Goal: Task Accomplishment & Management: Manage account settings

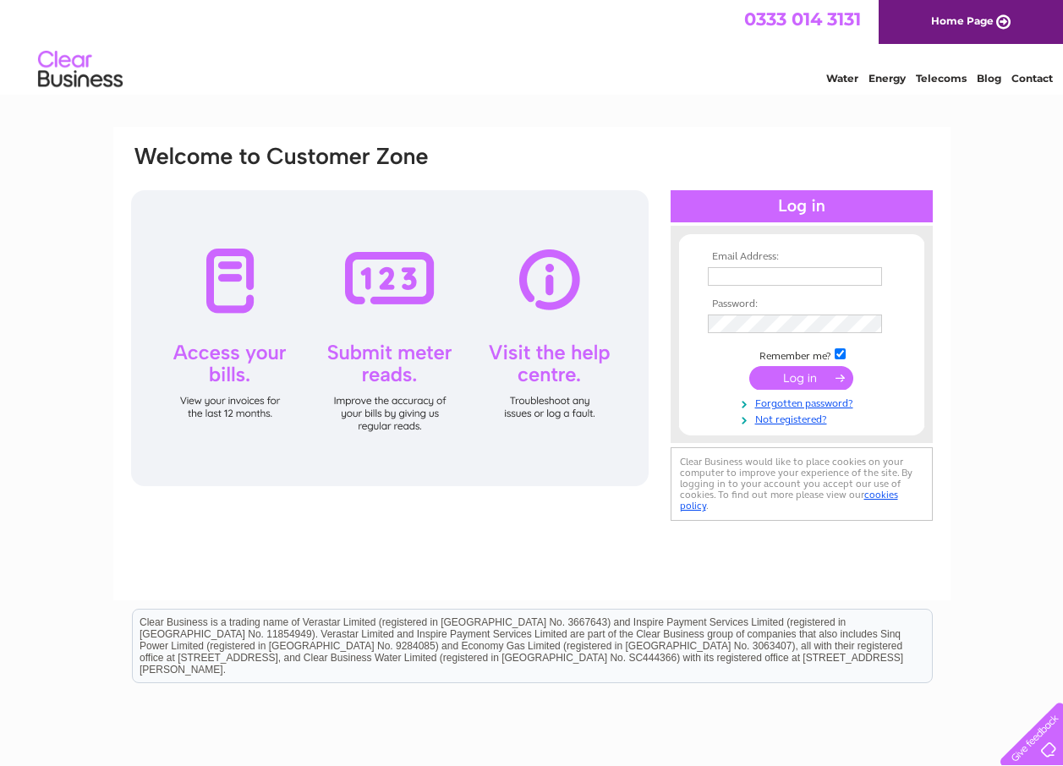
type input "[EMAIL_ADDRESS][DOMAIN_NAME]"
click at [797, 371] on input "submit" at bounding box center [801, 378] width 104 height 24
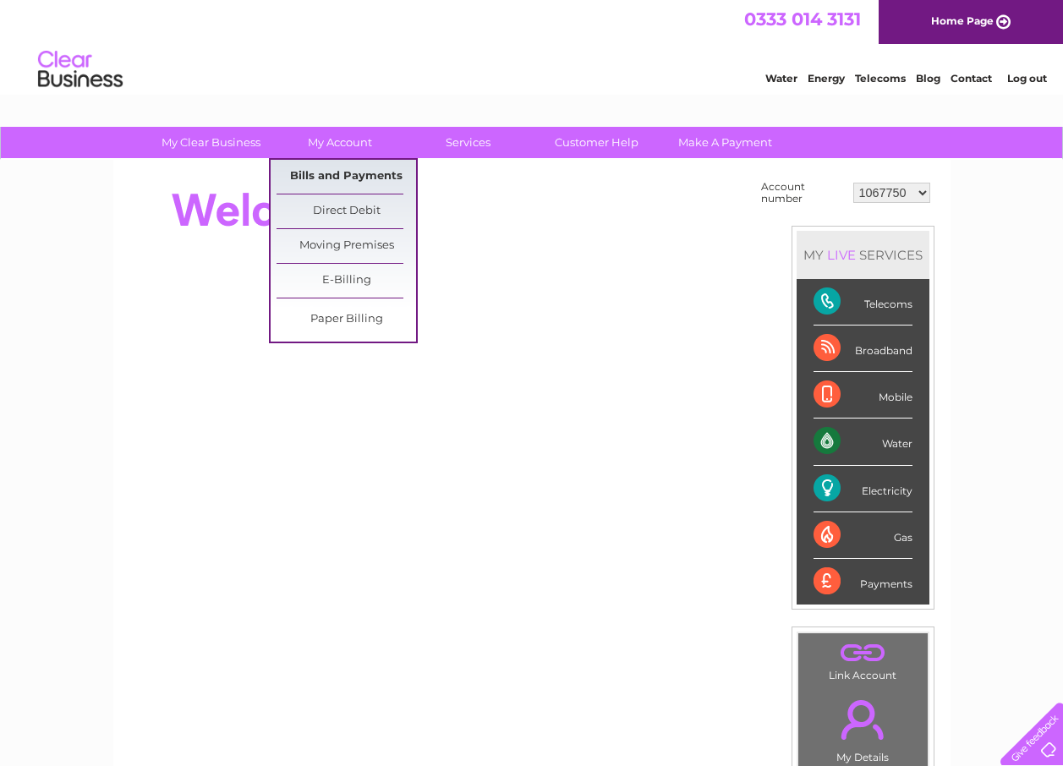
click at [349, 169] on link "Bills and Payments" at bounding box center [347, 177] width 140 height 34
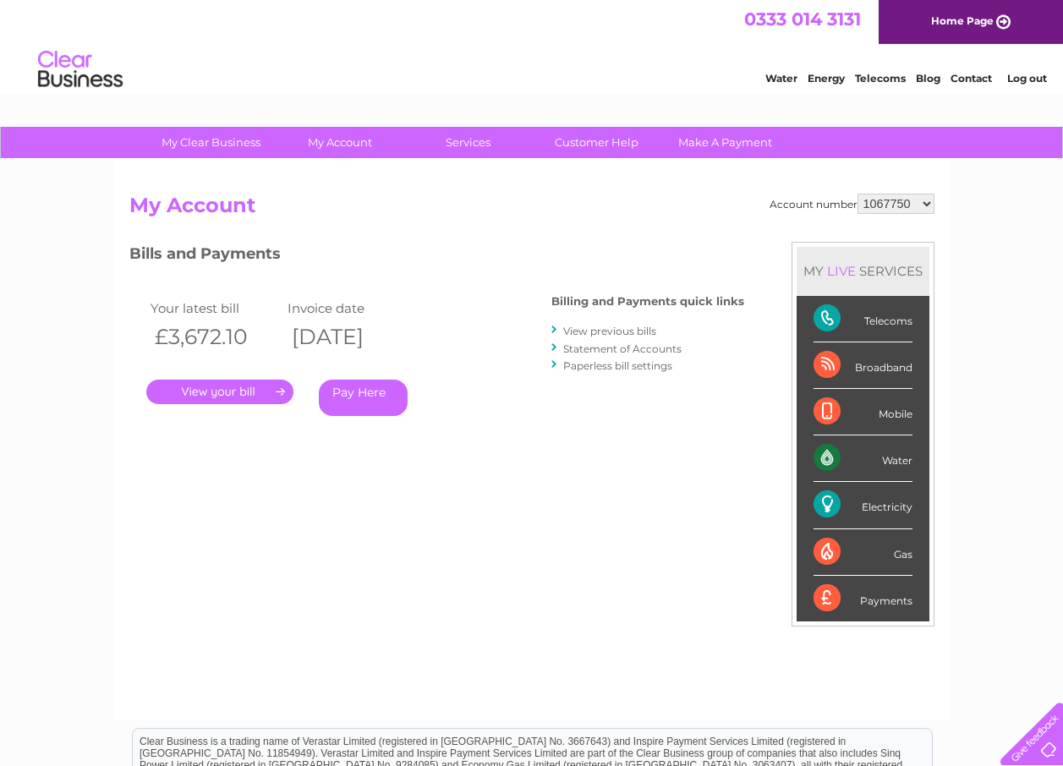
click at [238, 388] on link "." at bounding box center [219, 392] width 147 height 25
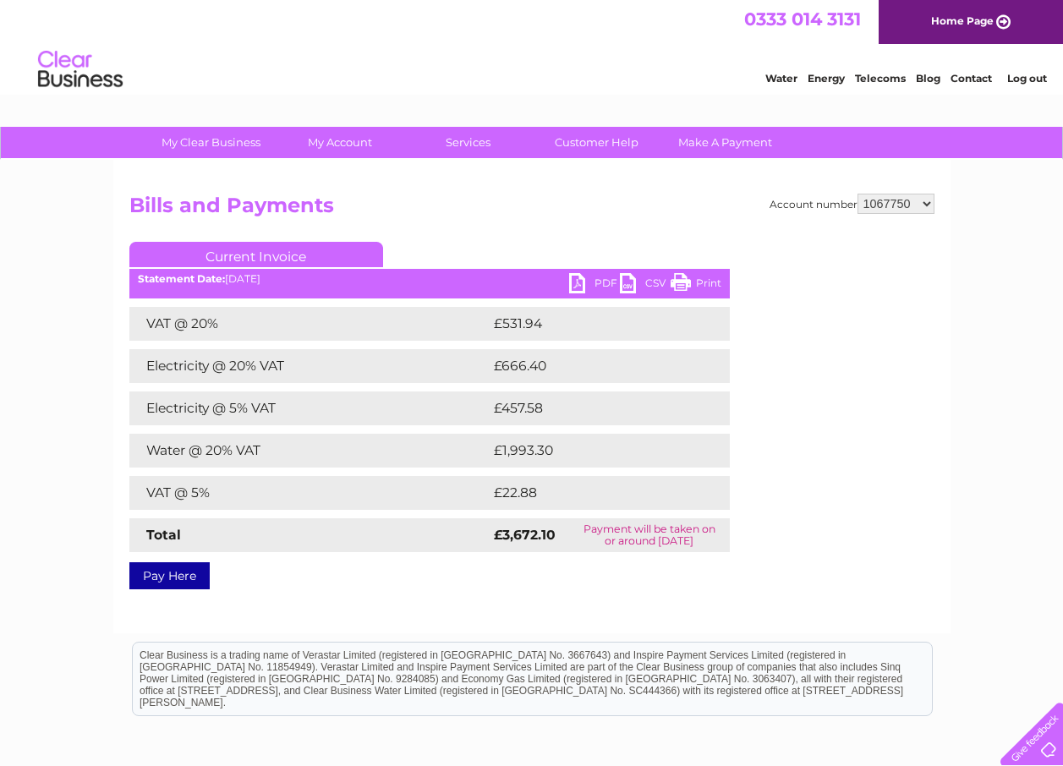
click at [591, 281] on link "PDF" at bounding box center [594, 285] width 51 height 25
